Goal: Navigation & Orientation: Understand site structure

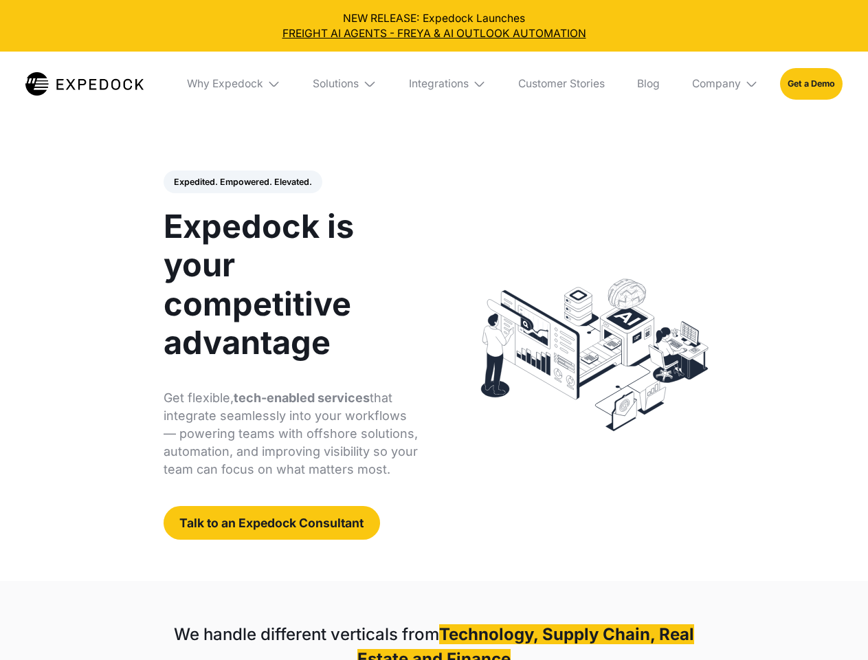
select select
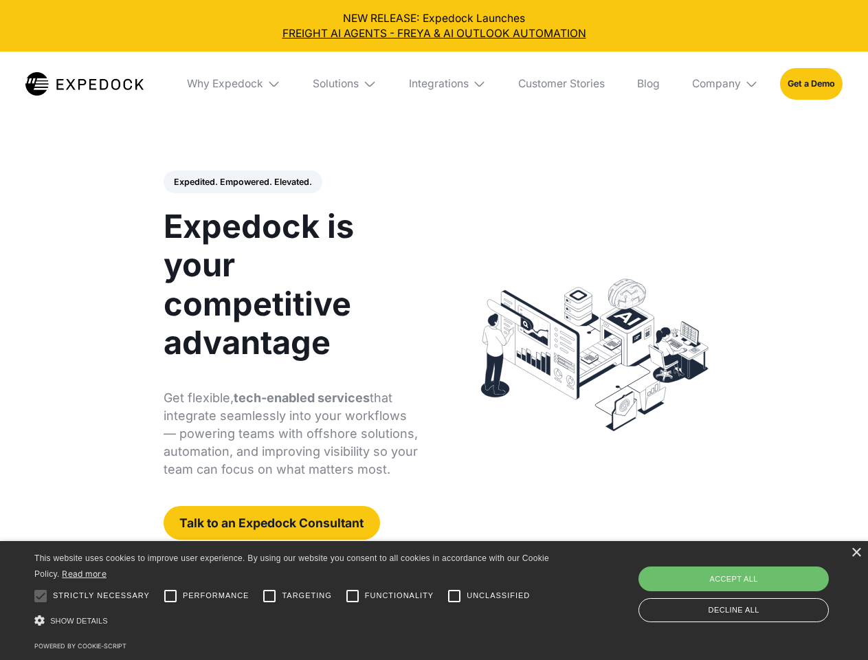
click at [434, 84] on div "Integrations" at bounding box center [439, 84] width 60 height 14
click at [234, 84] on div "Why Expedock" at bounding box center [213, 84] width 76 height 14
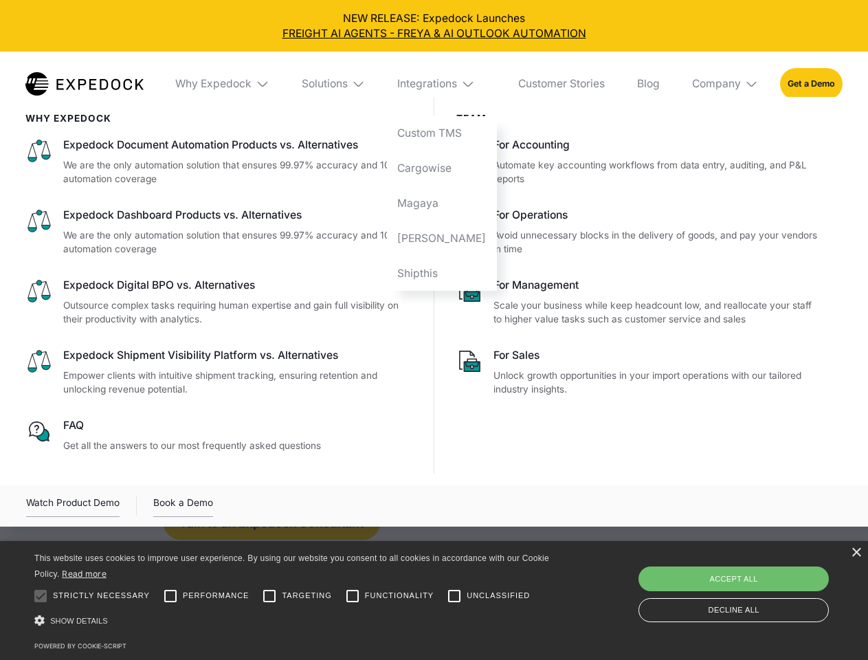
click at [346, 84] on div "Solutions" at bounding box center [325, 84] width 46 height 14
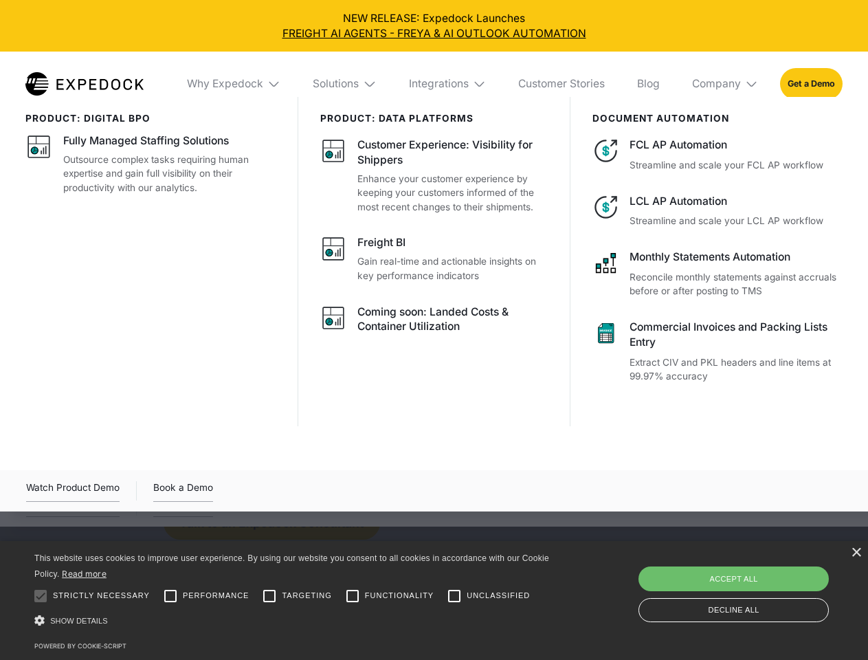
click at [448, 84] on div "Integrations" at bounding box center [439, 84] width 60 height 14
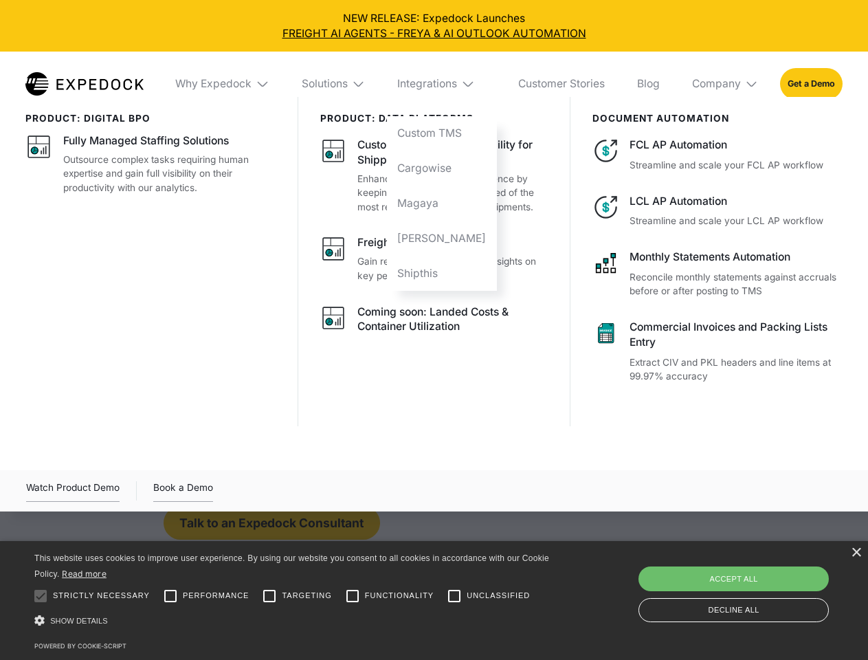
click at [726, 84] on div "Company" at bounding box center [716, 84] width 49 height 14
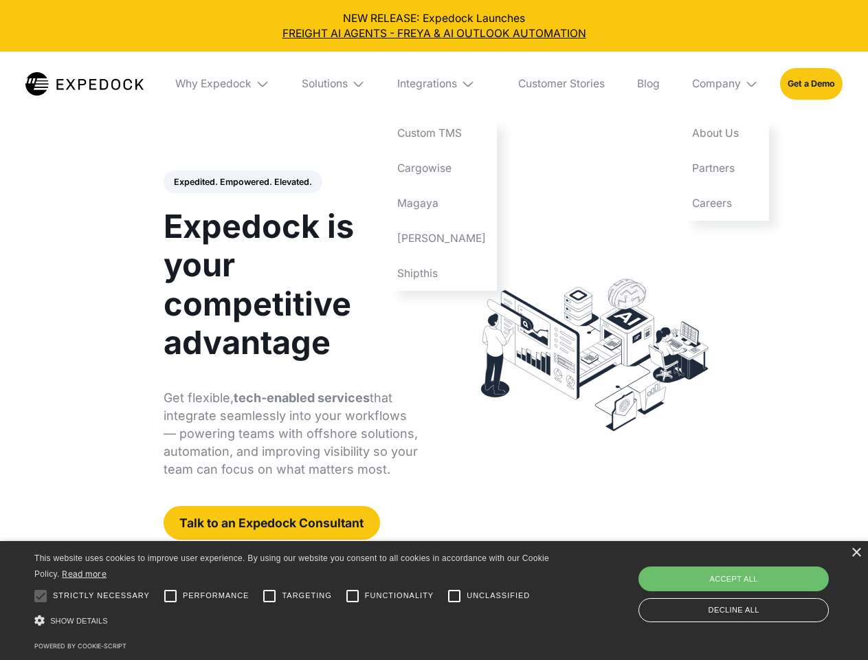
click at [242, 182] on div "Expedited. Empowered. Elevated. Automate Freight Document Extraction at 99.97% …" at bounding box center [291, 356] width 255 height 370
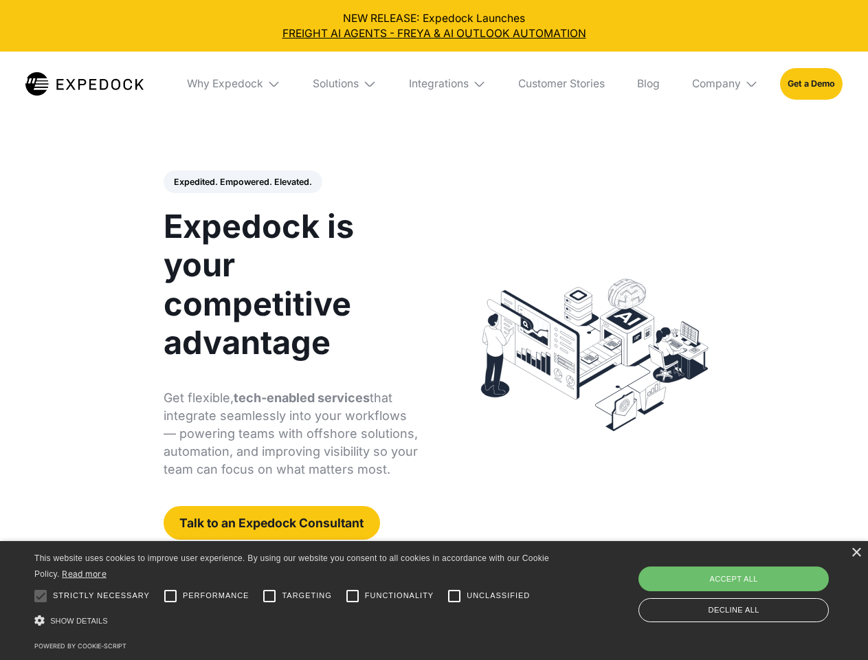
click at [41, 596] on div at bounding box center [41, 596] width 28 height 28
click at [171, 596] on input "Performance" at bounding box center [171, 596] width 28 height 28
checkbox input "true"
click at [270, 596] on input "Targeting" at bounding box center [270, 596] width 28 height 28
checkbox input "true"
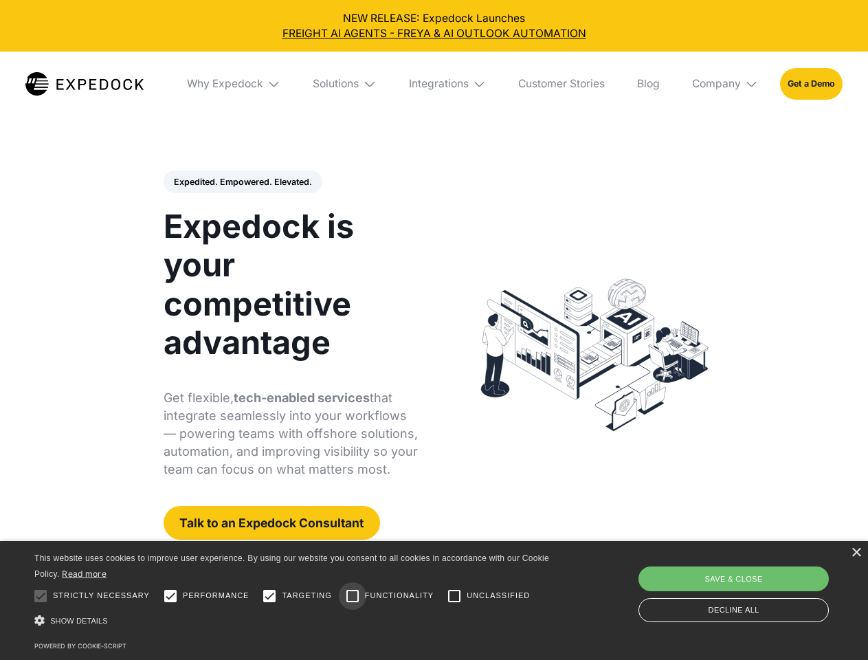
click at [353, 596] on input "Functionality" at bounding box center [353, 596] width 28 height 28
checkbox input "true"
